Goal: Information Seeking & Learning: Check status

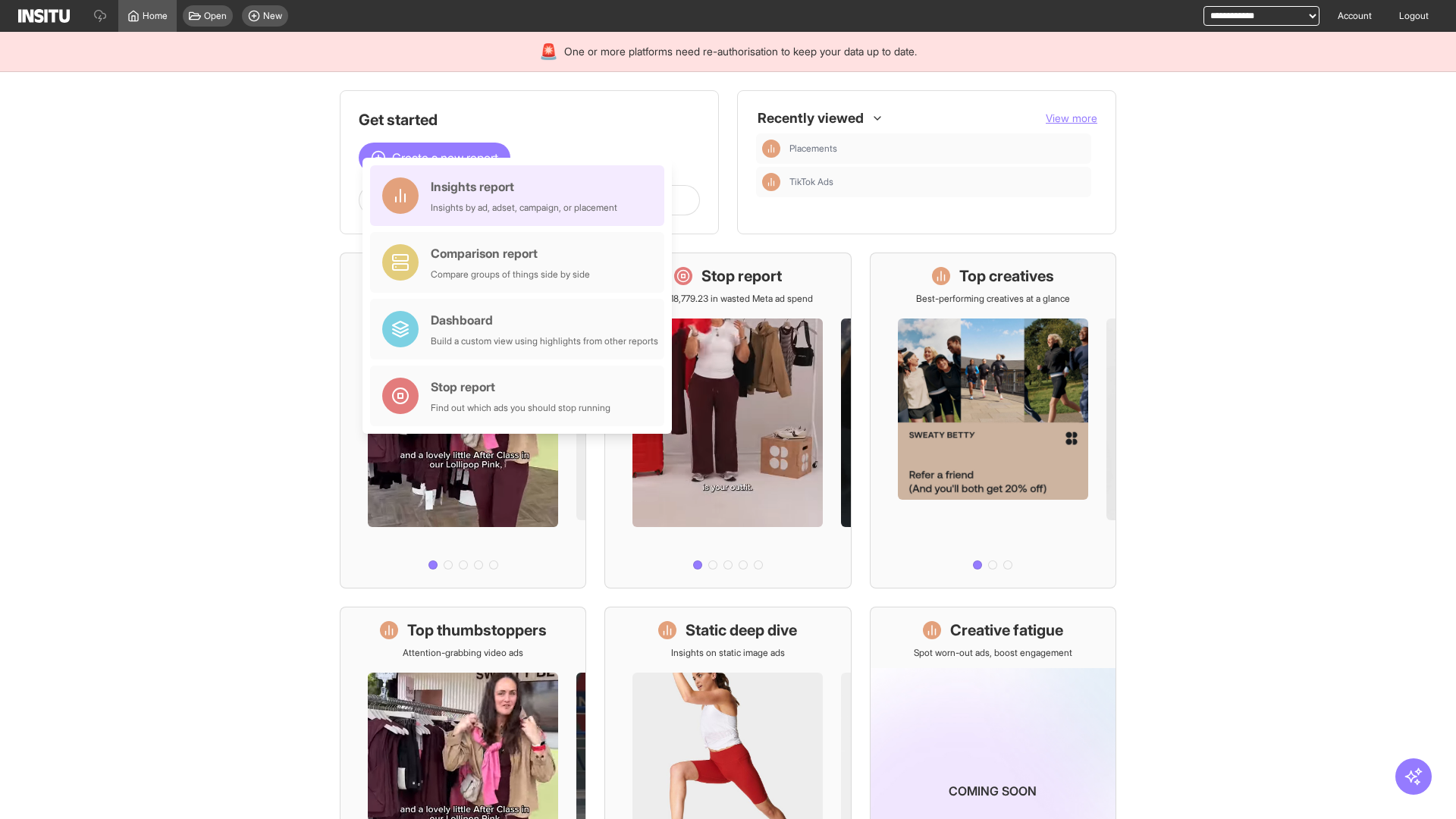
click at [521, 196] on div "Insights report Insights by ad, adset, campaign, or placement" at bounding box center [524, 196] width 187 height 36
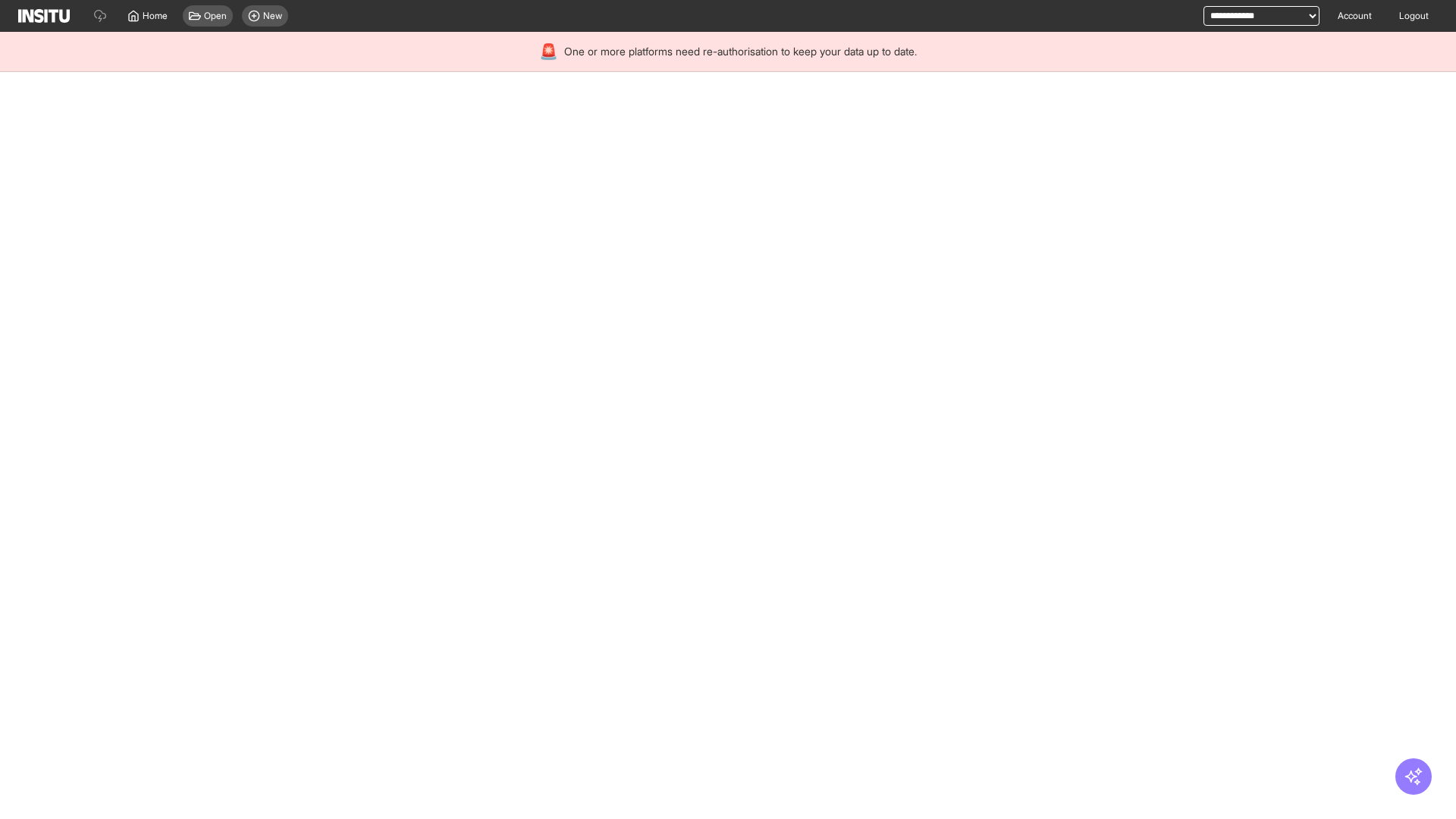
select select "**"
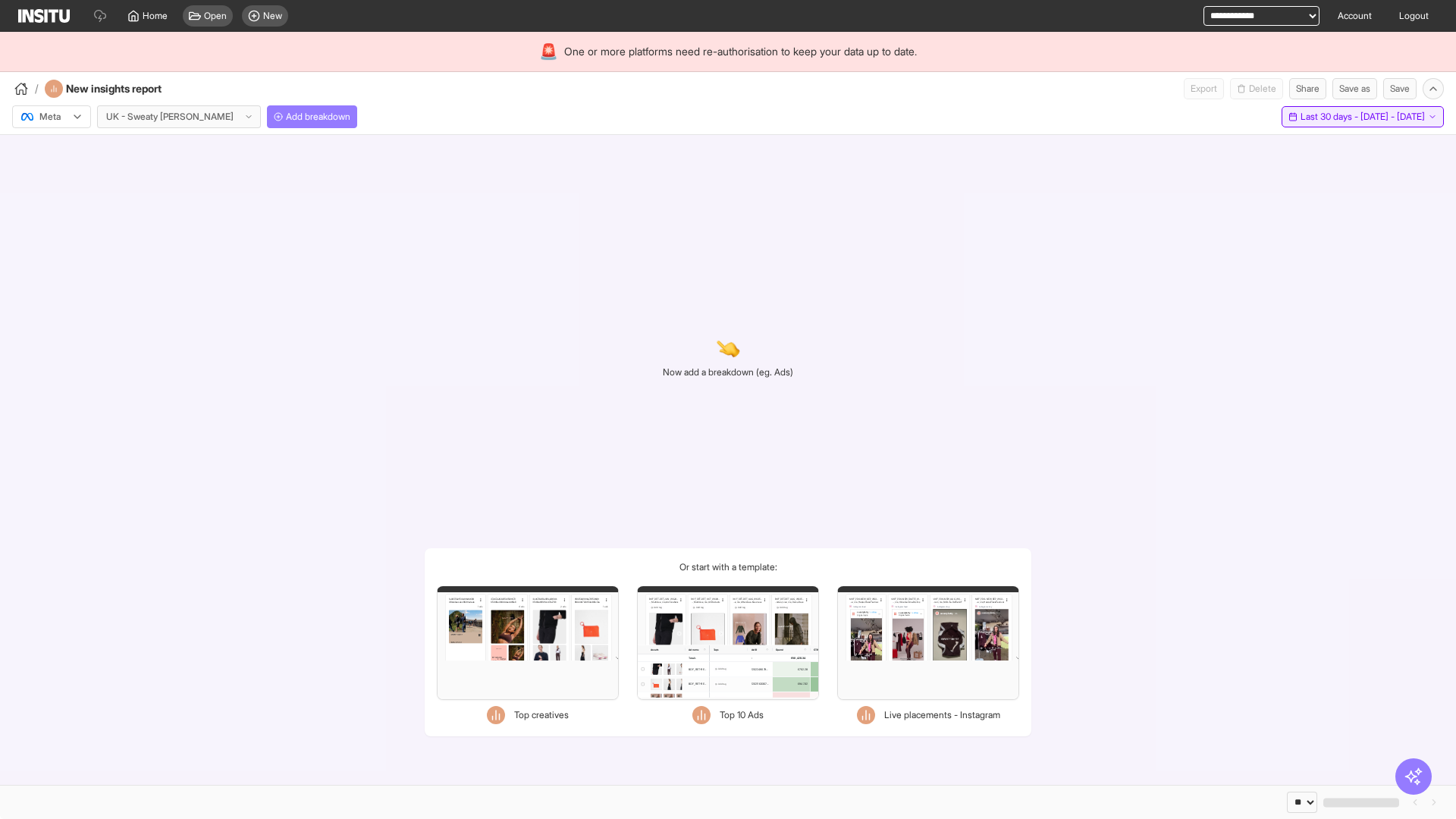
click at [1331, 117] on span "Last 30 days - [DATE] - [DATE]" at bounding box center [1363, 117] width 125 height 12
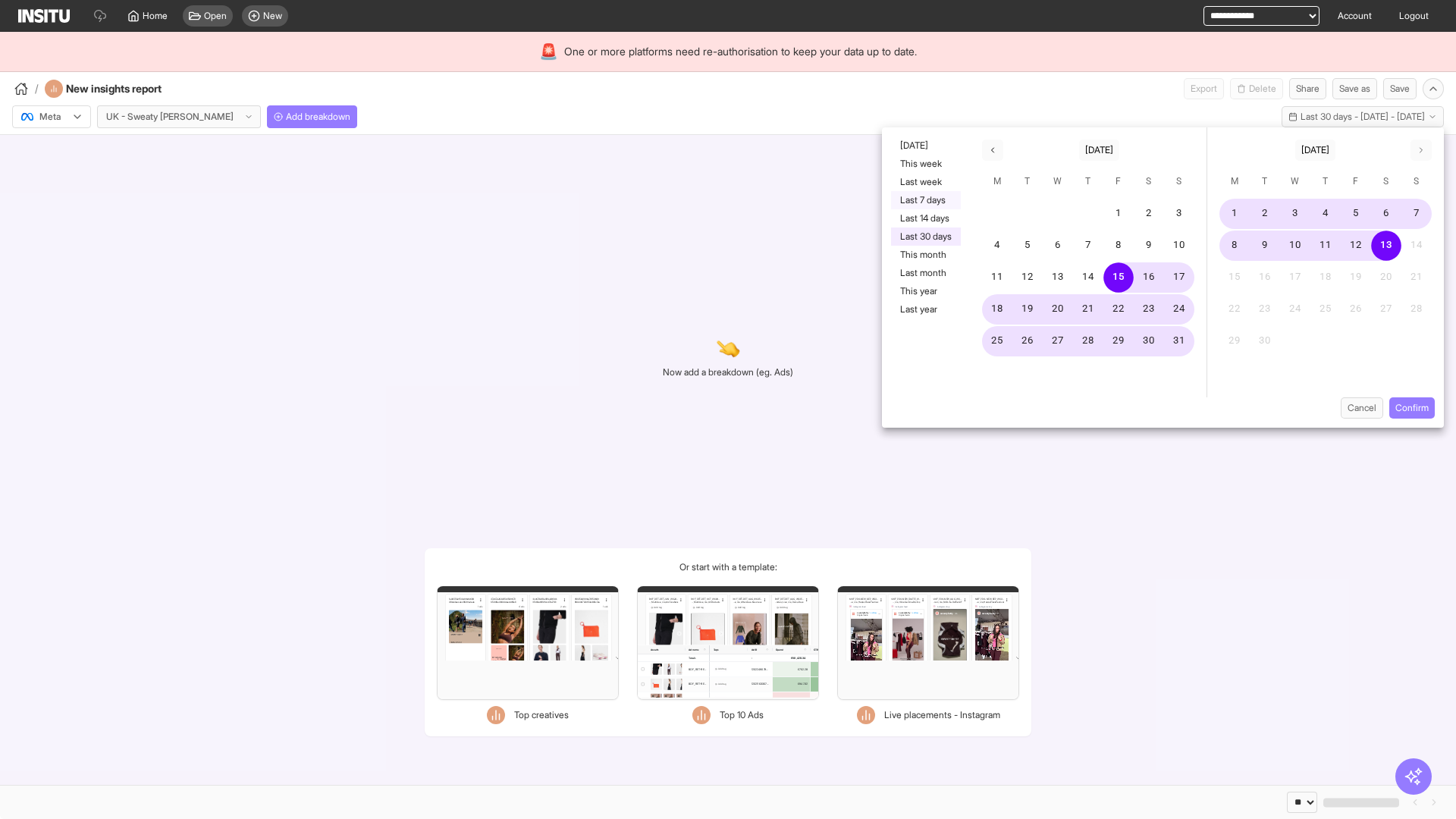
click at [924, 201] on button "Last 7 days" at bounding box center [926, 201] width 70 height 18
